Goal: Information Seeking & Learning: Learn about a topic

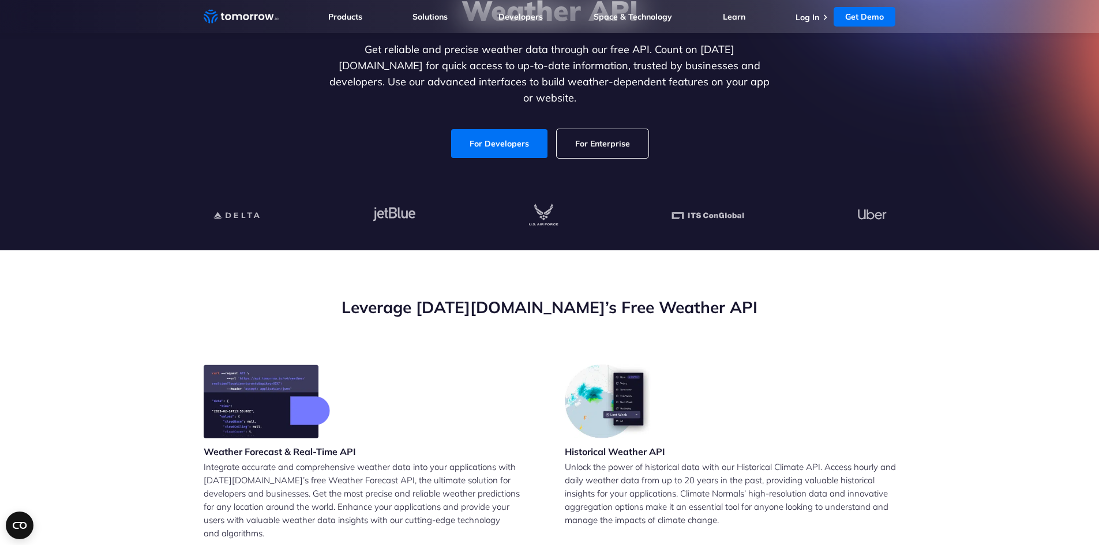
scroll to position [173, 0]
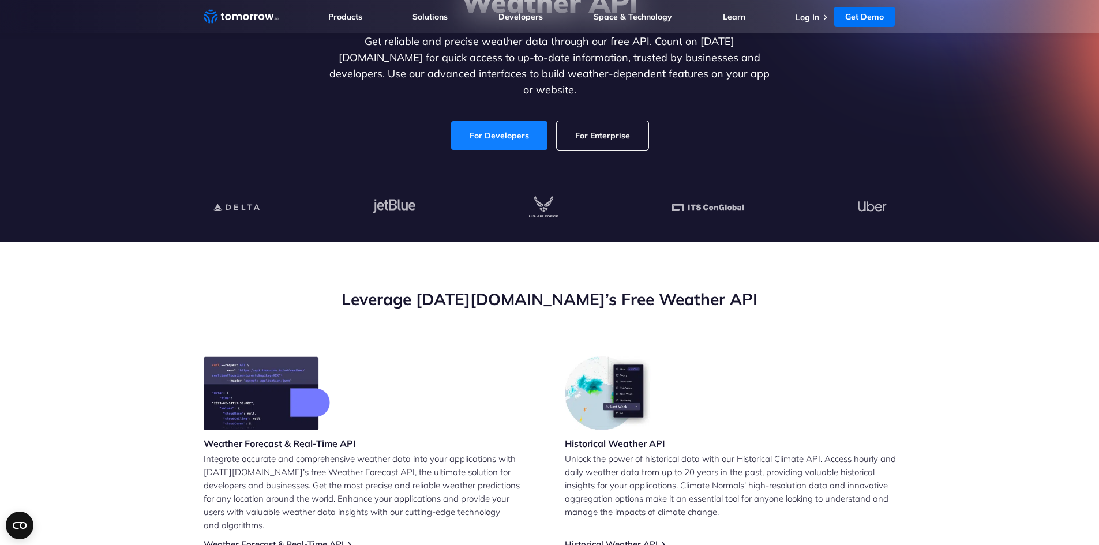
click at [489, 125] on link "For Developers" at bounding box center [499, 135] width 96 height 29
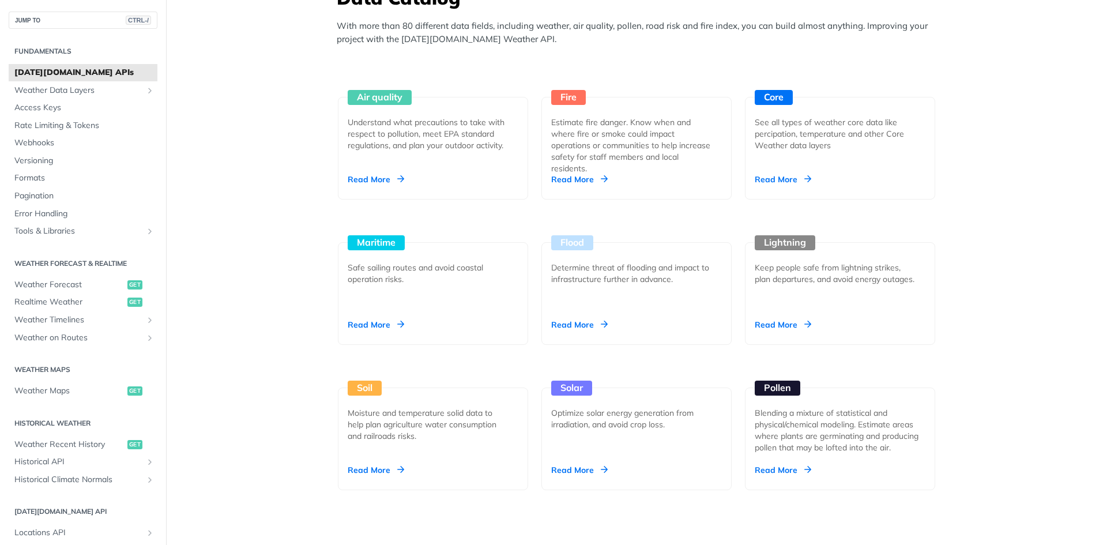
scroll to position [980, 0]
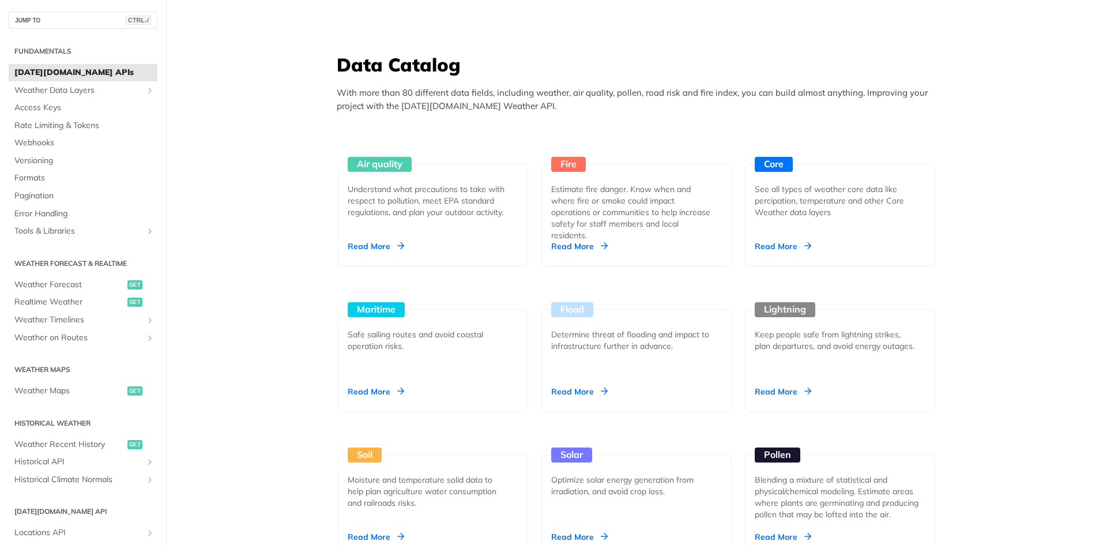
click at [114, 75] on span "[DATE][DOMAIN_NAME] APIs" at bounding box center [84, 73] width 140 height 12
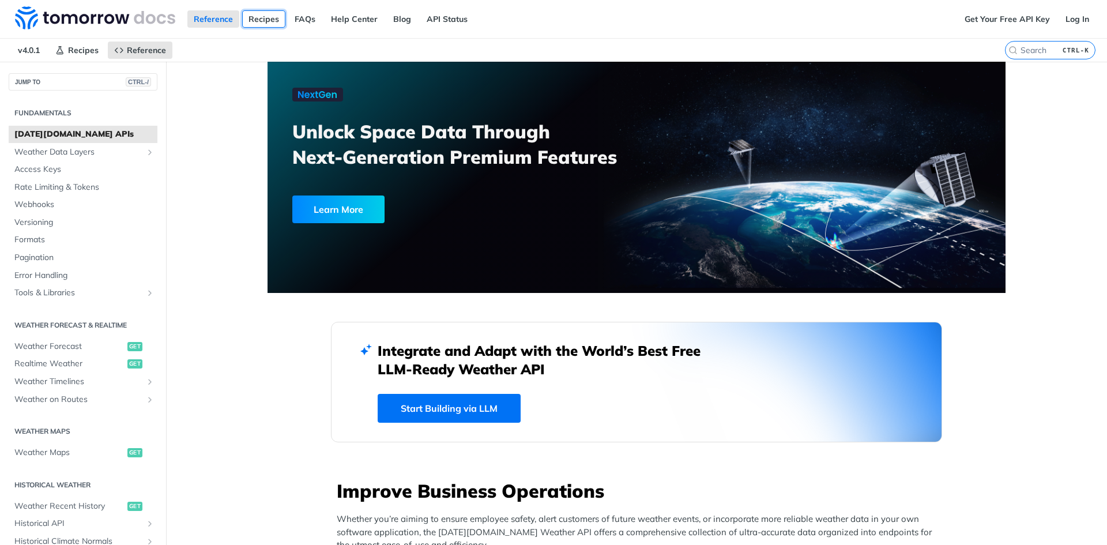
click at [260, 18] on link "Recipes" at bounding box center [263, 18] width 43 height 17
